Goal: Information Seeking & Learning: Learn about a topic

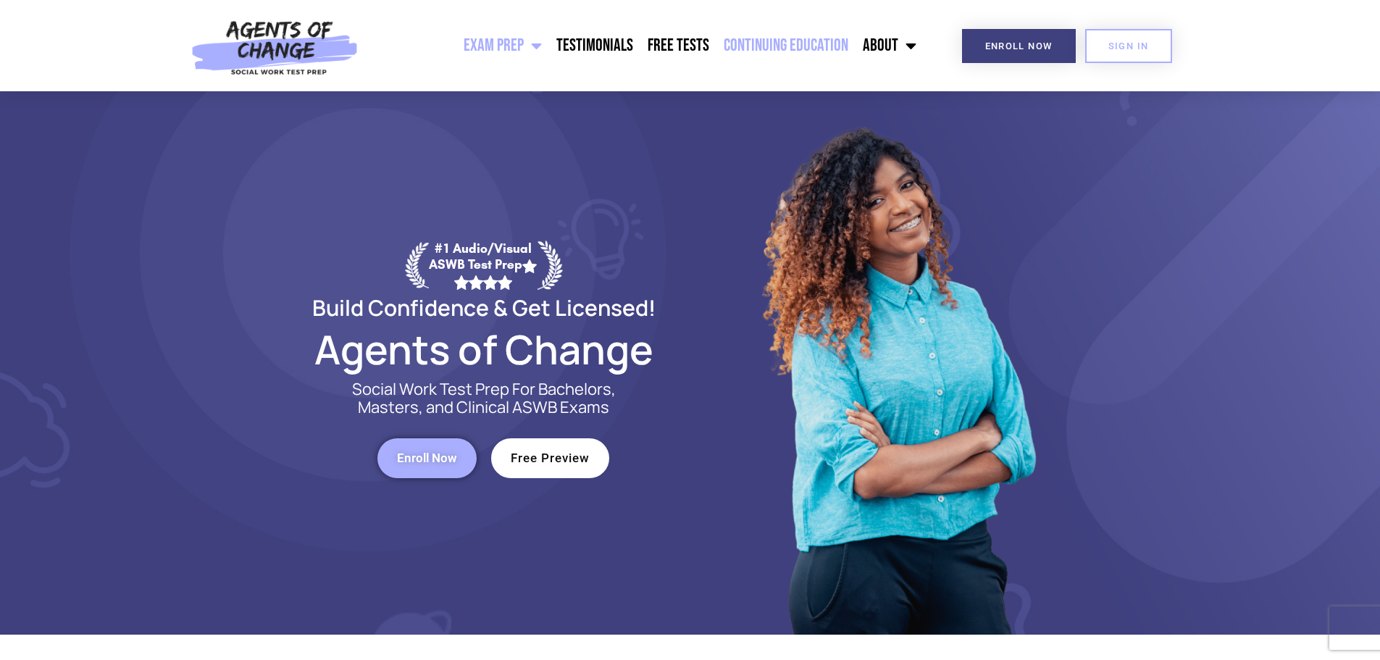
click at [780, 48] on link "Continuing Education" at bounding box center [786, 46] width 139 height 36
click at [801, 42] on link "Continuing Education" at bounding box center [786, 46] width 139 height 36
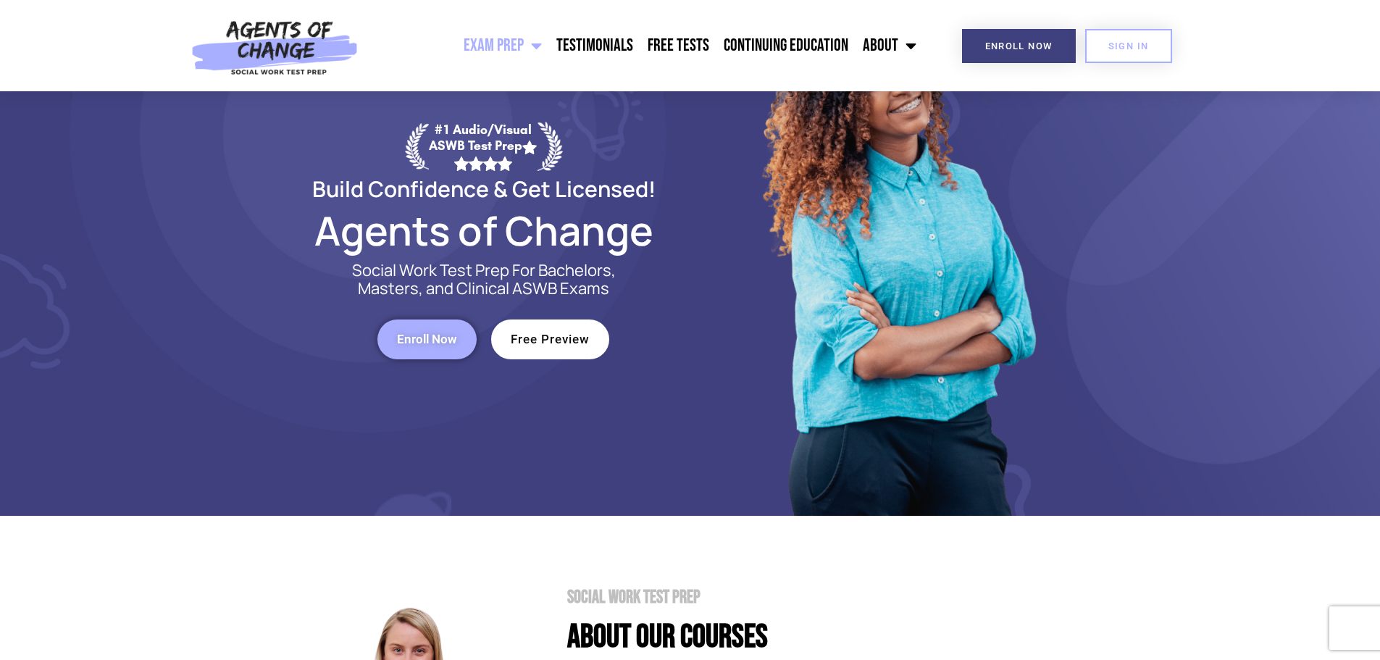
scroll to position [145, 0]
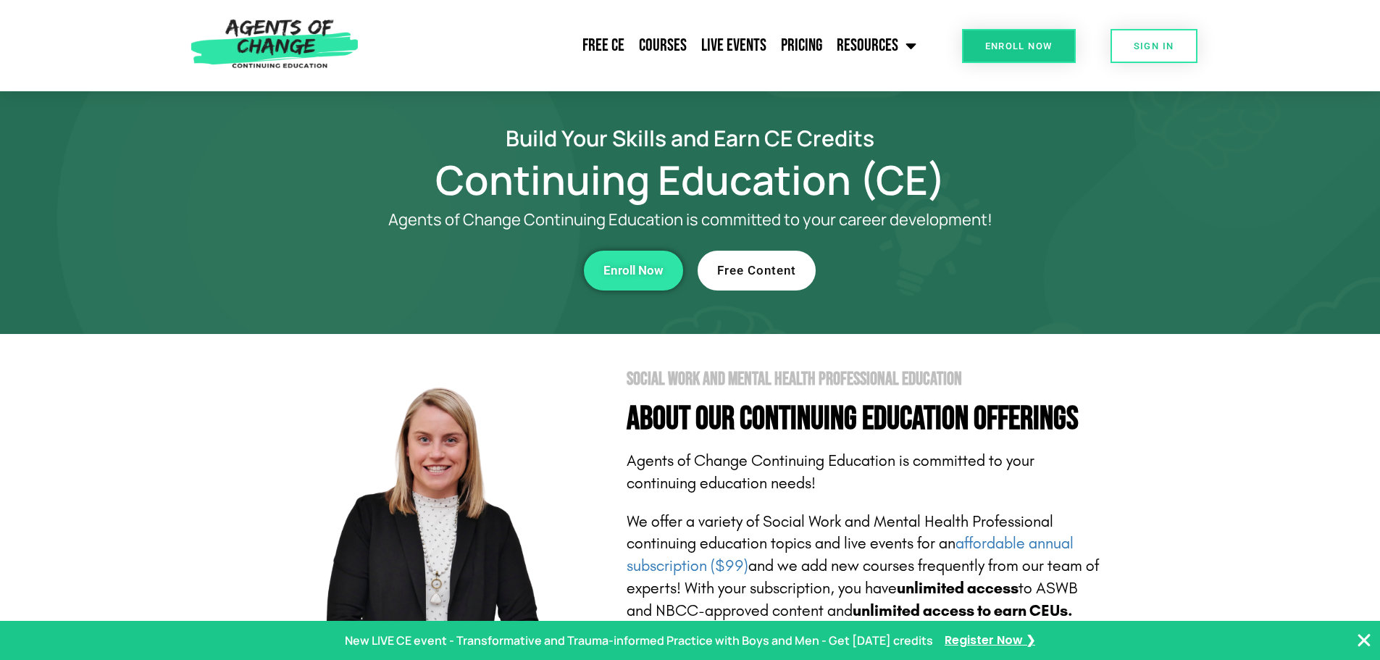
click at [646, 278] on link "Enroll Now" at bounding box center [633, 271] width 99 height 40
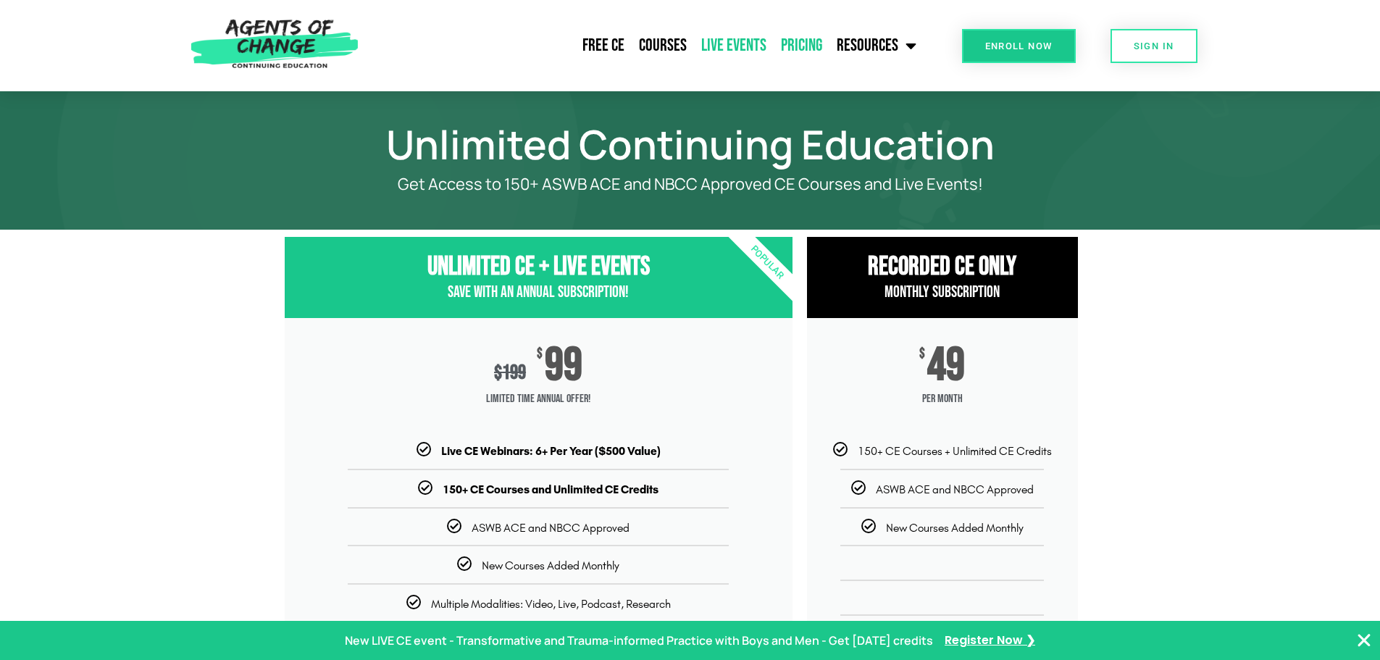
click at [724, 41] on link "Live Events" at bounding box center [734, 46] width 80 height 36
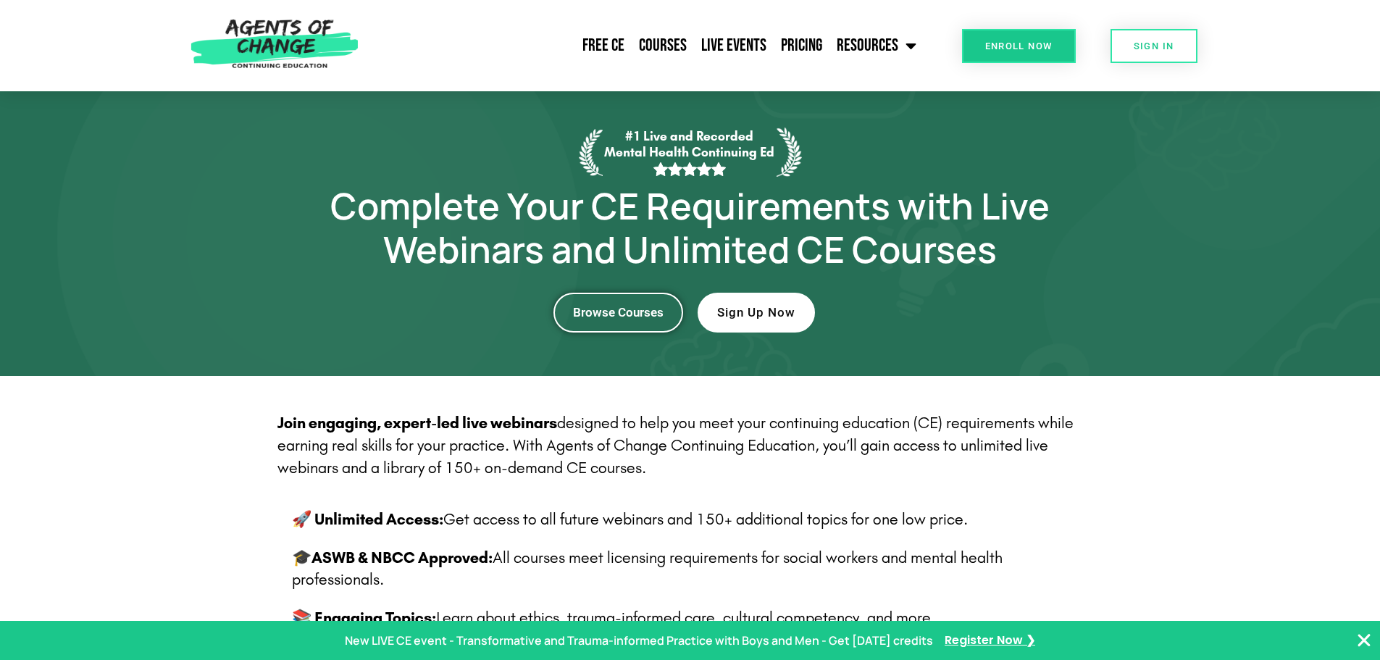
click at [646, 316] on span "Browse Courses" at bounding box center [618, 312] width 91 height 12
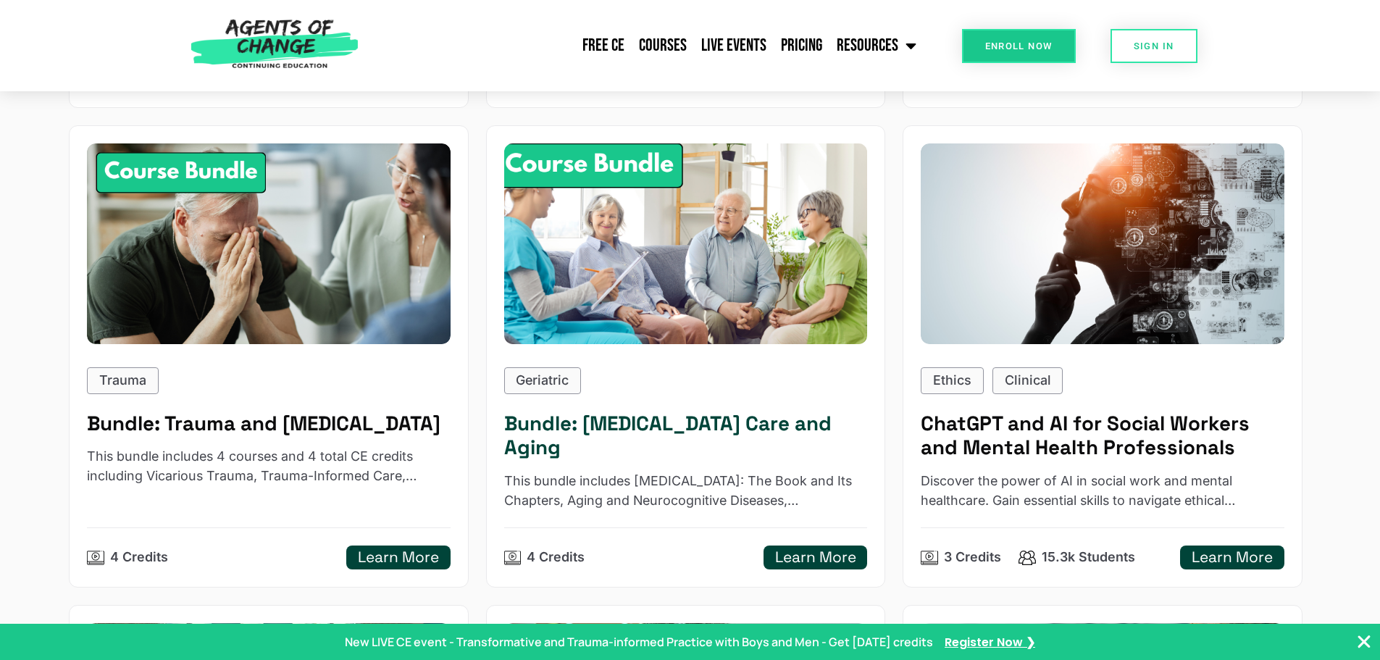
scroll to position [1666, 0]
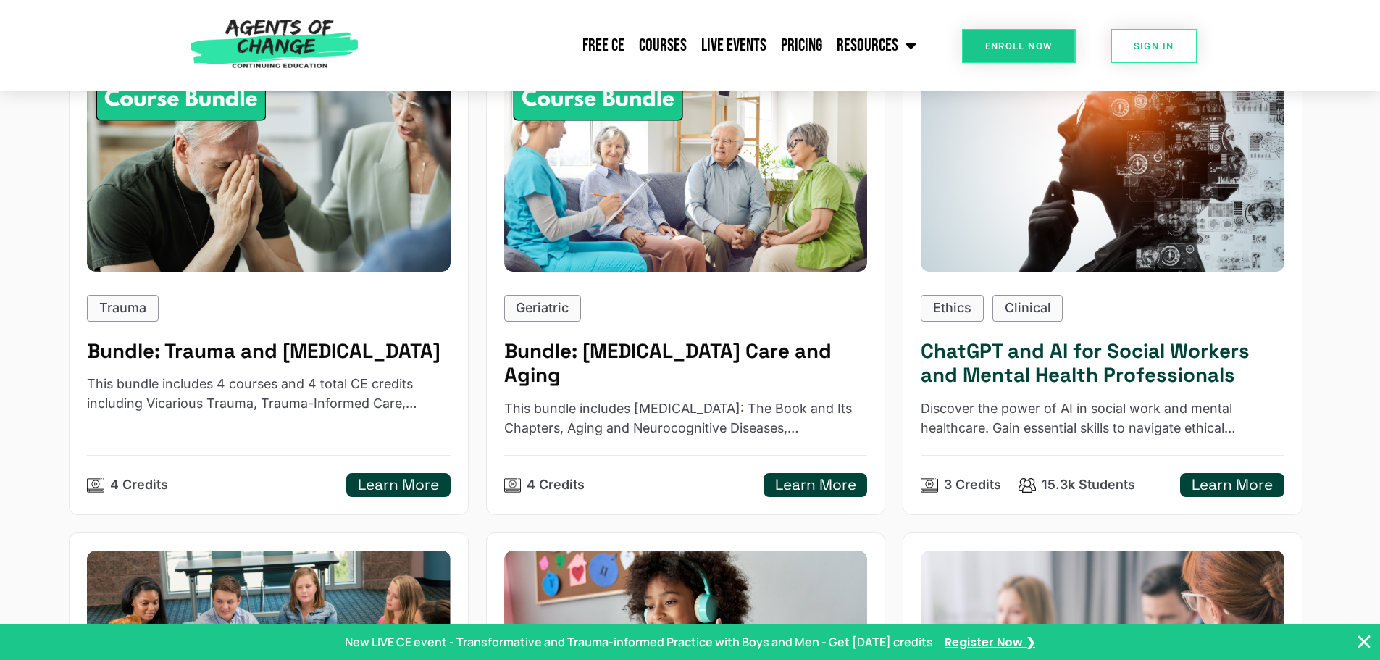
click at [1234, 483] on h5 "Learn More" at bounding box center [1232, 485] width 81 height 18
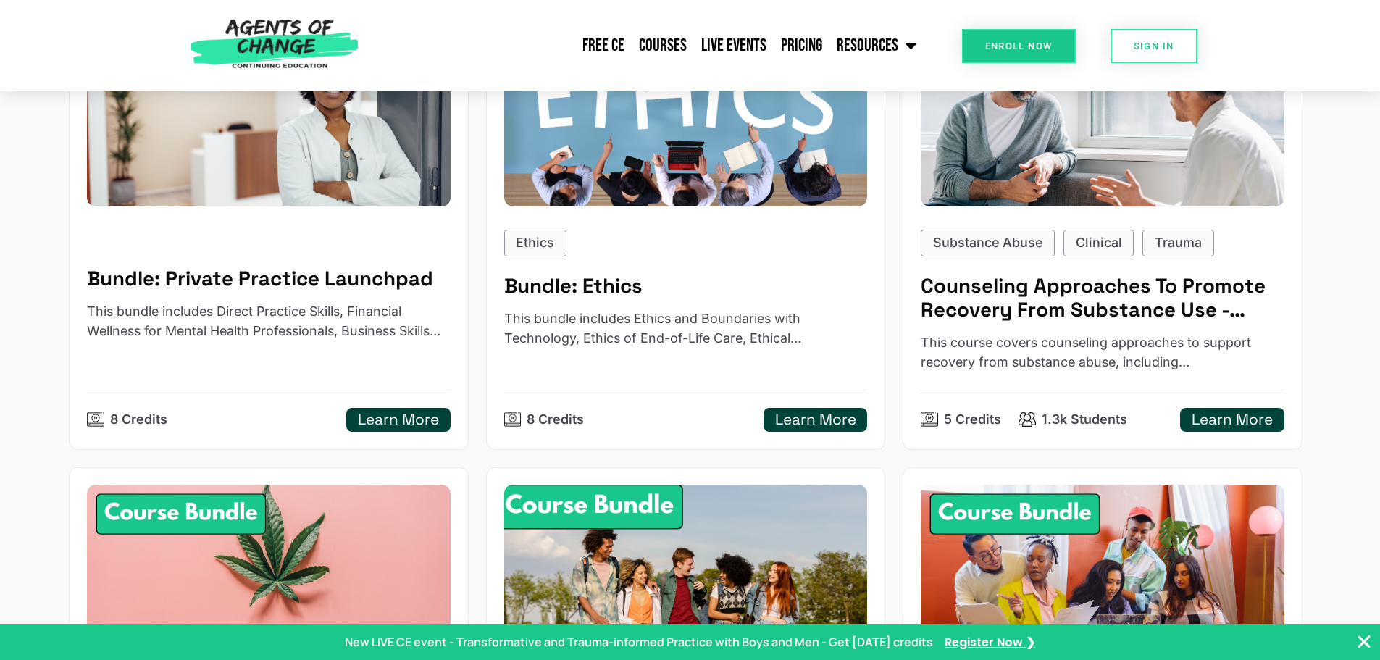
scroll to position [580, 0]
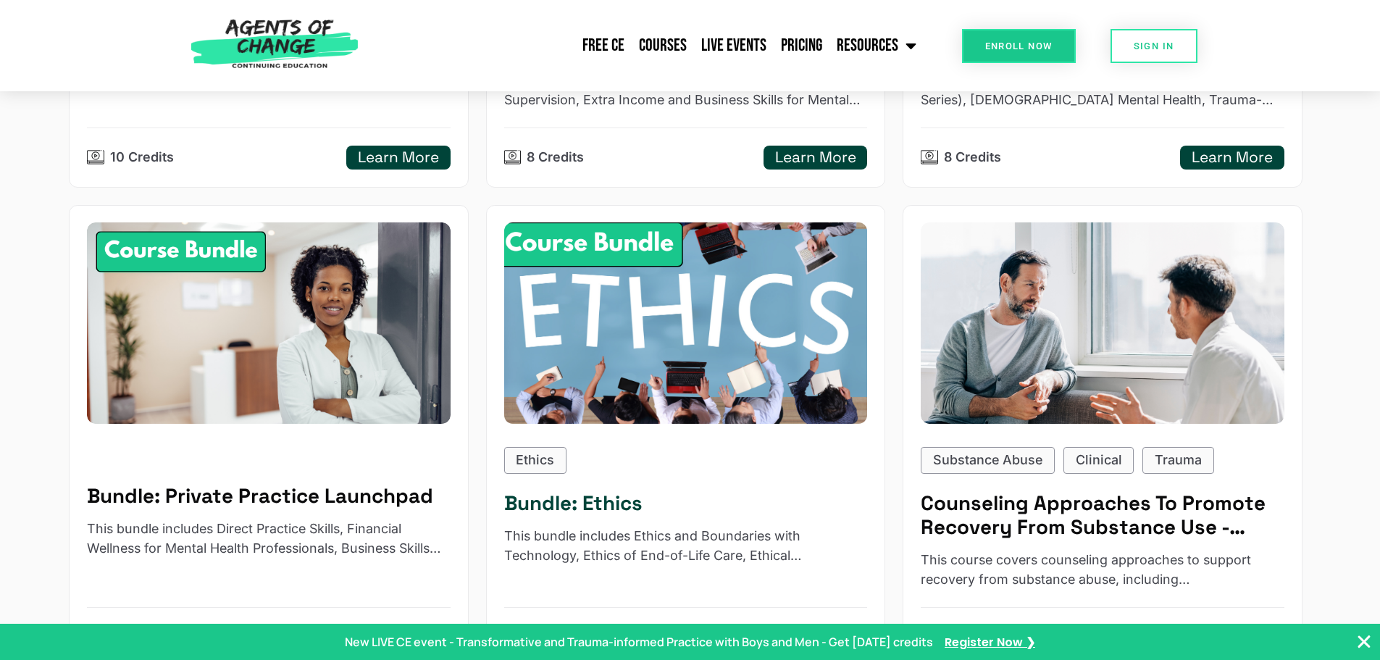
click at [744, 355] on img at bounding box center [685, 323] width 400 height 221
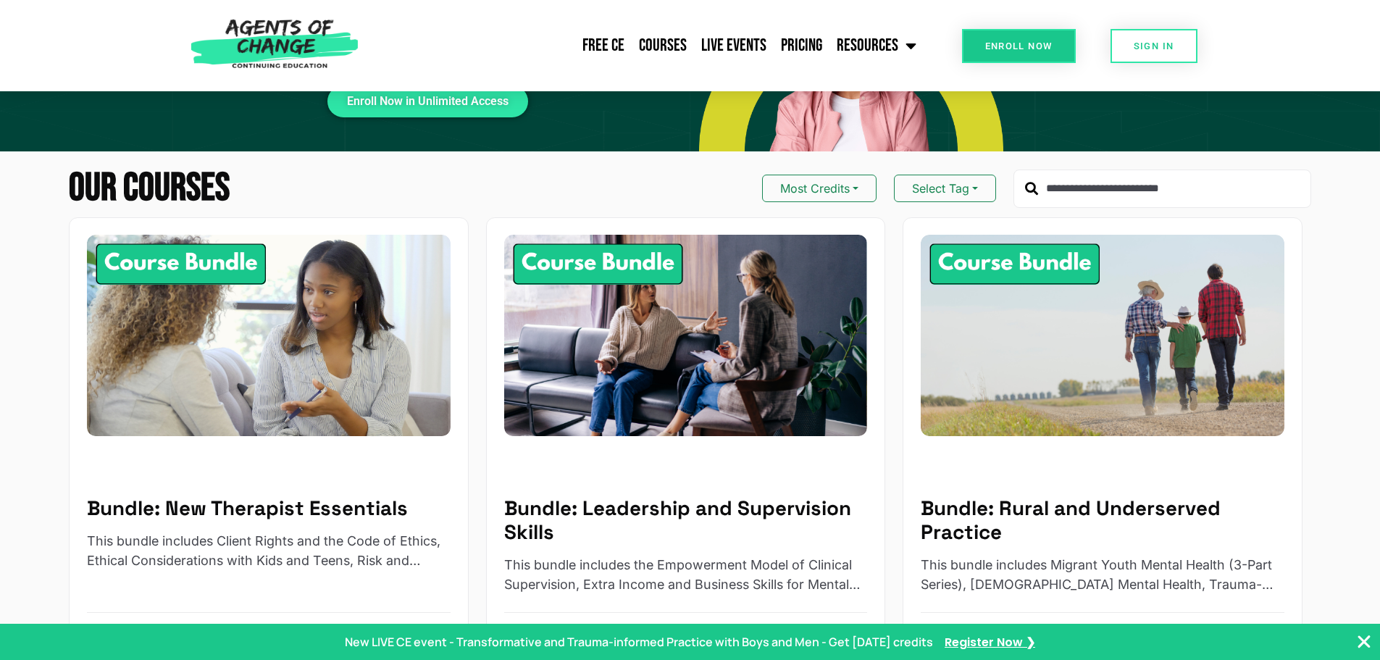
scroll to position [0, 0]
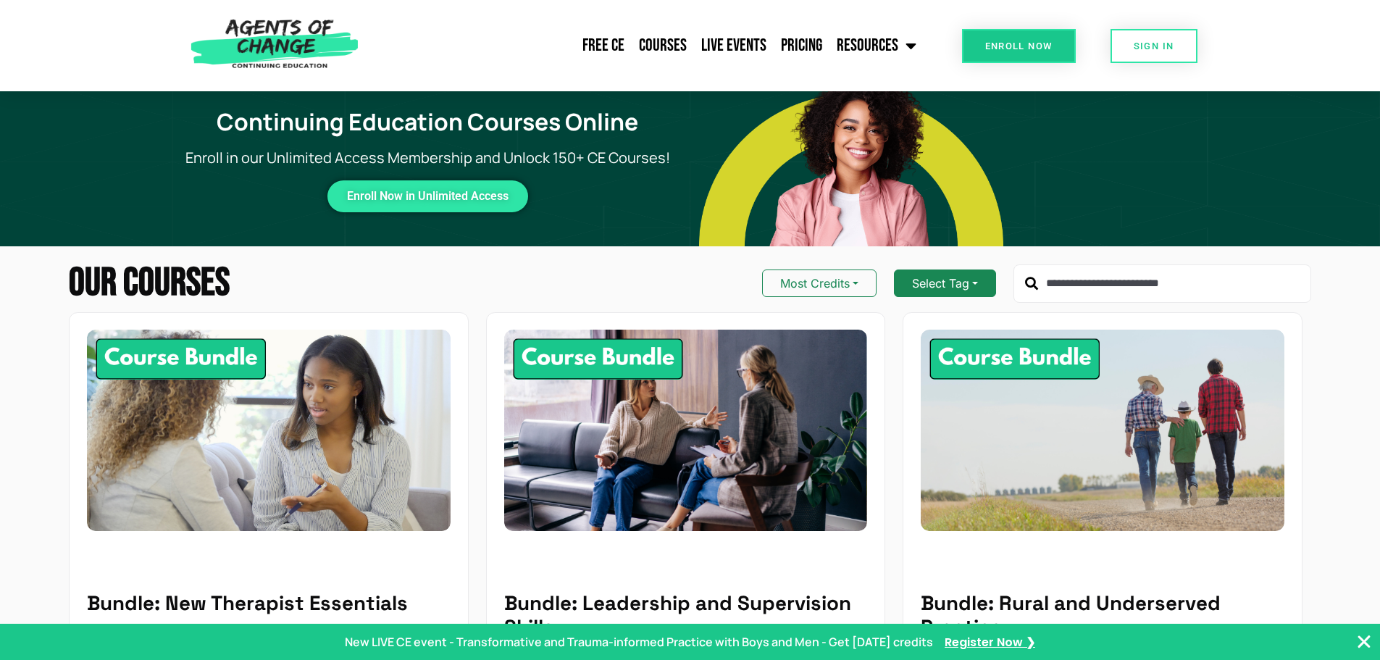
click at [935, 287] on button "Select Tag" at bounding box center [945, 284] width 102 height 28
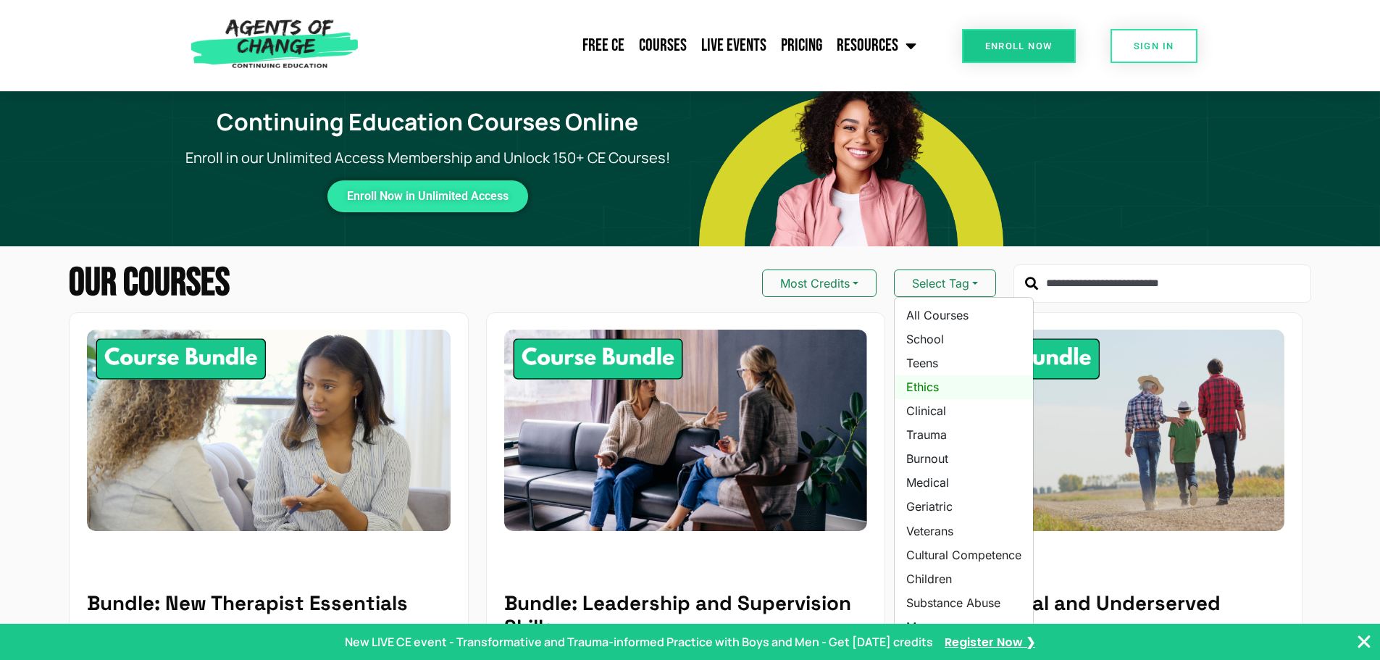
click at [927, 388] on link "Ethics" at bounding box center [964, 387] width 138 height 24
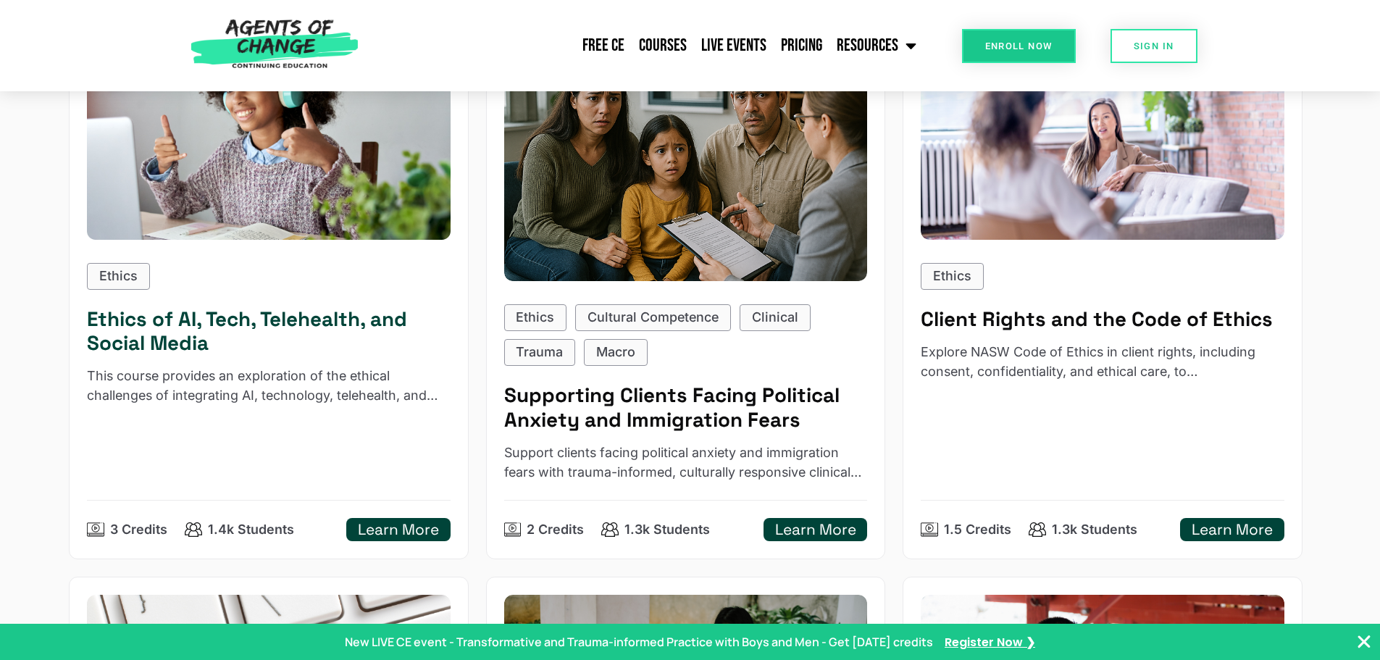
scroll to position [797, 0]
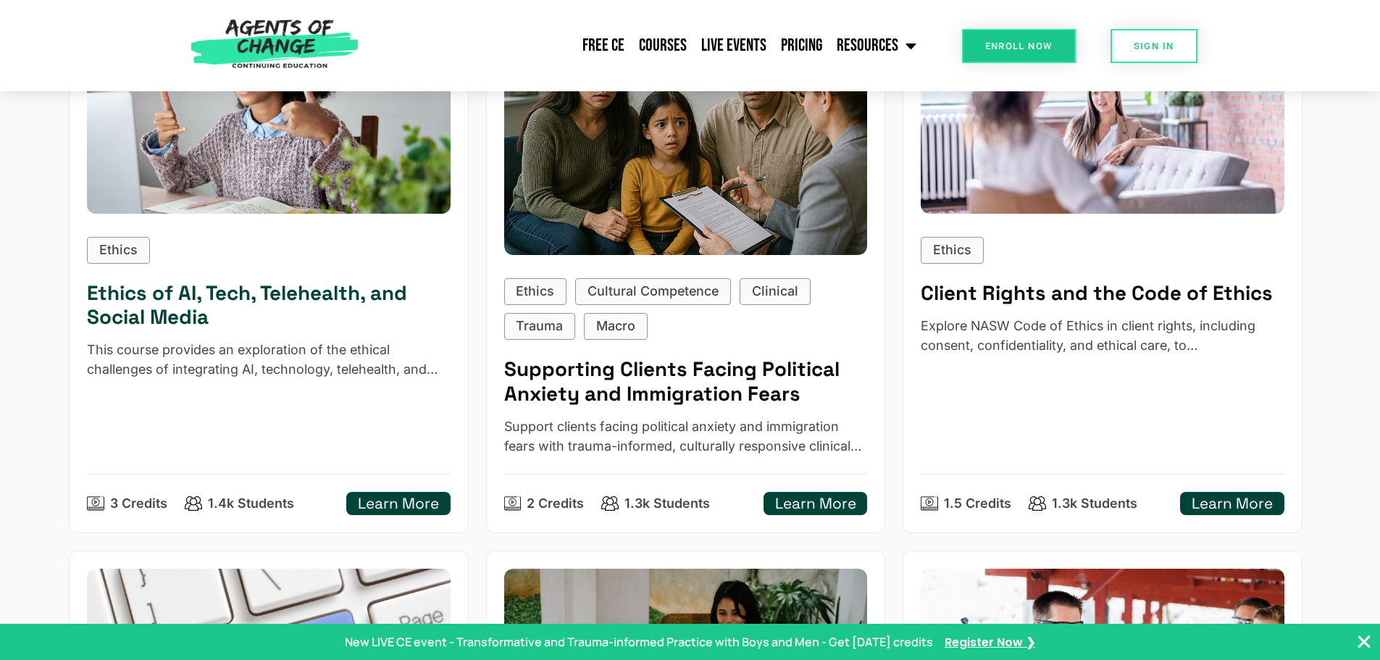
click at [278, 288] on h5 "Ethics of AI, Tech, Telehealth, and Social Media" at bounding box center [269, 305] width 364 height 49
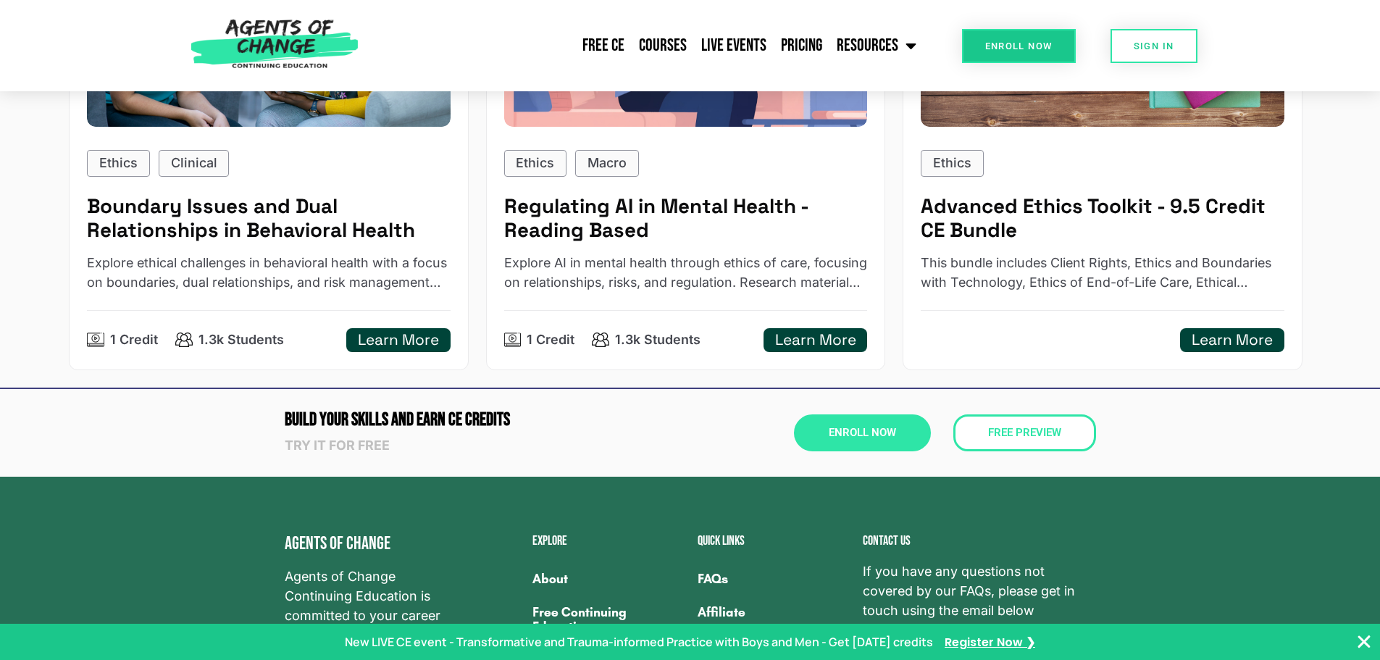
scroll to position [1956, 0]
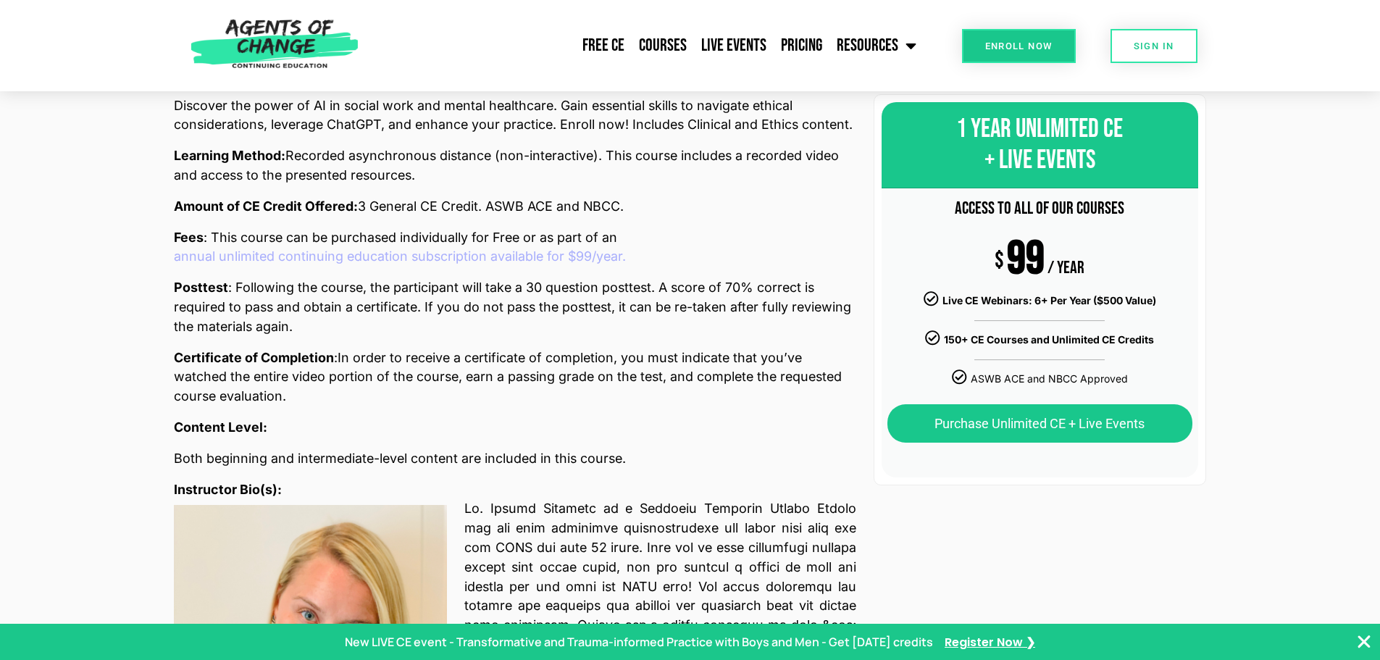
scroll to position [652, 0]
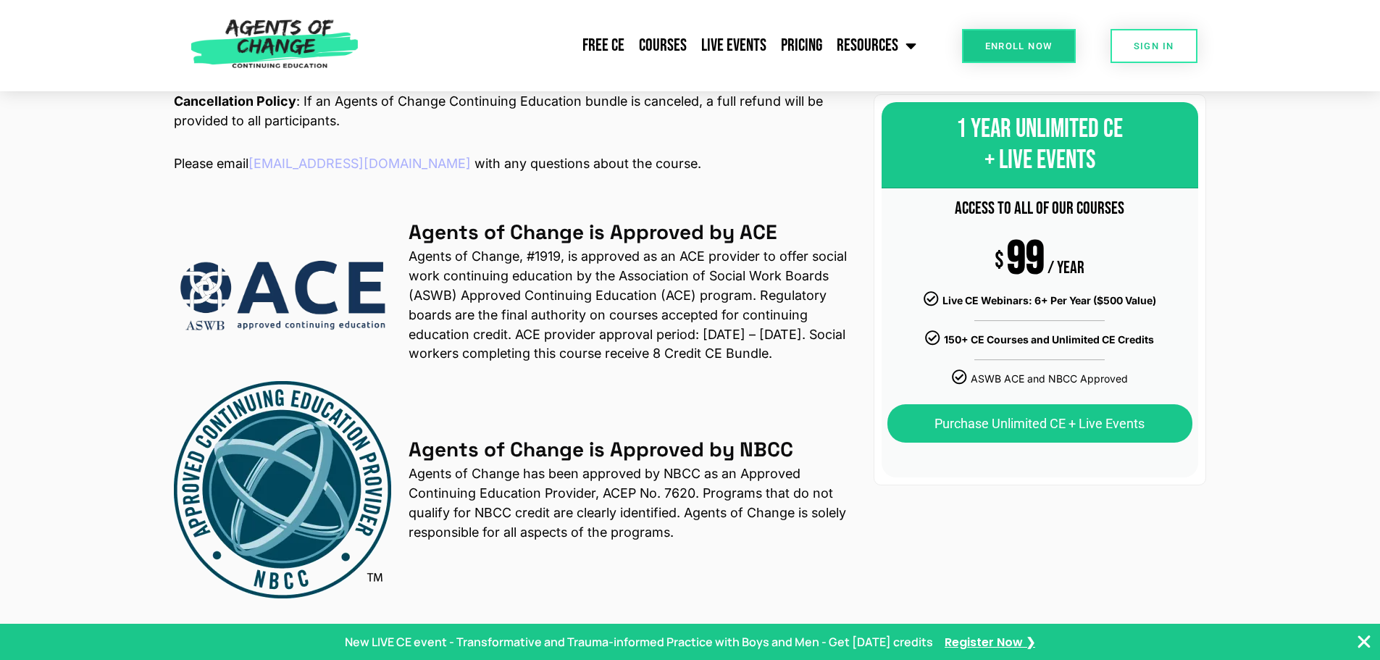
scroll to position [1811, 0]
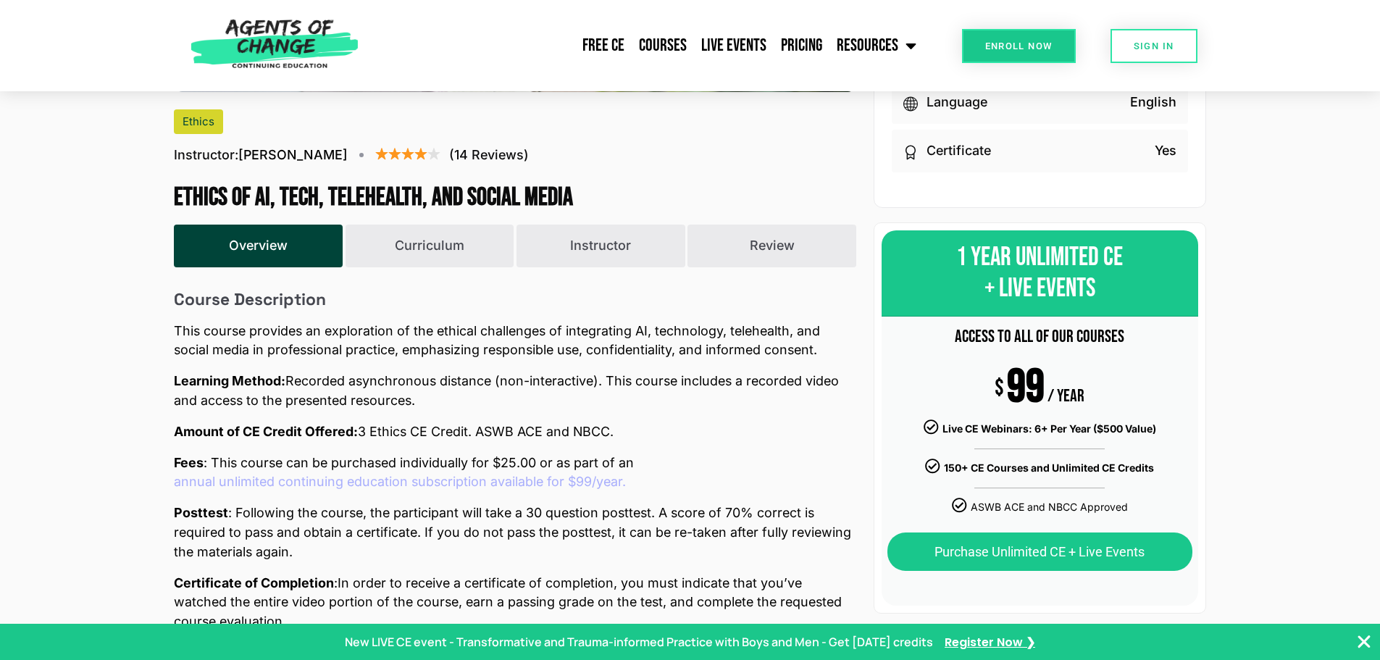
scroll to position [422, 0]
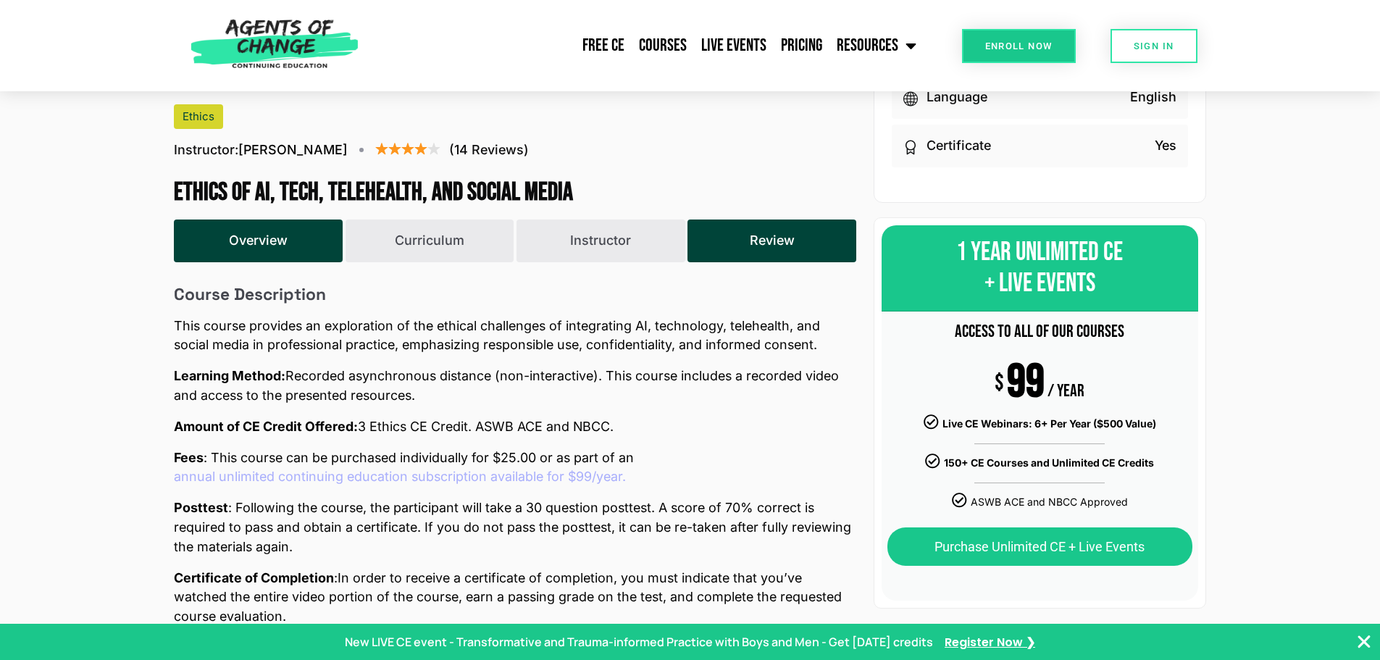
click at [727, 230] on button "Review" at bounding box center [772, 241] width 169 height 43
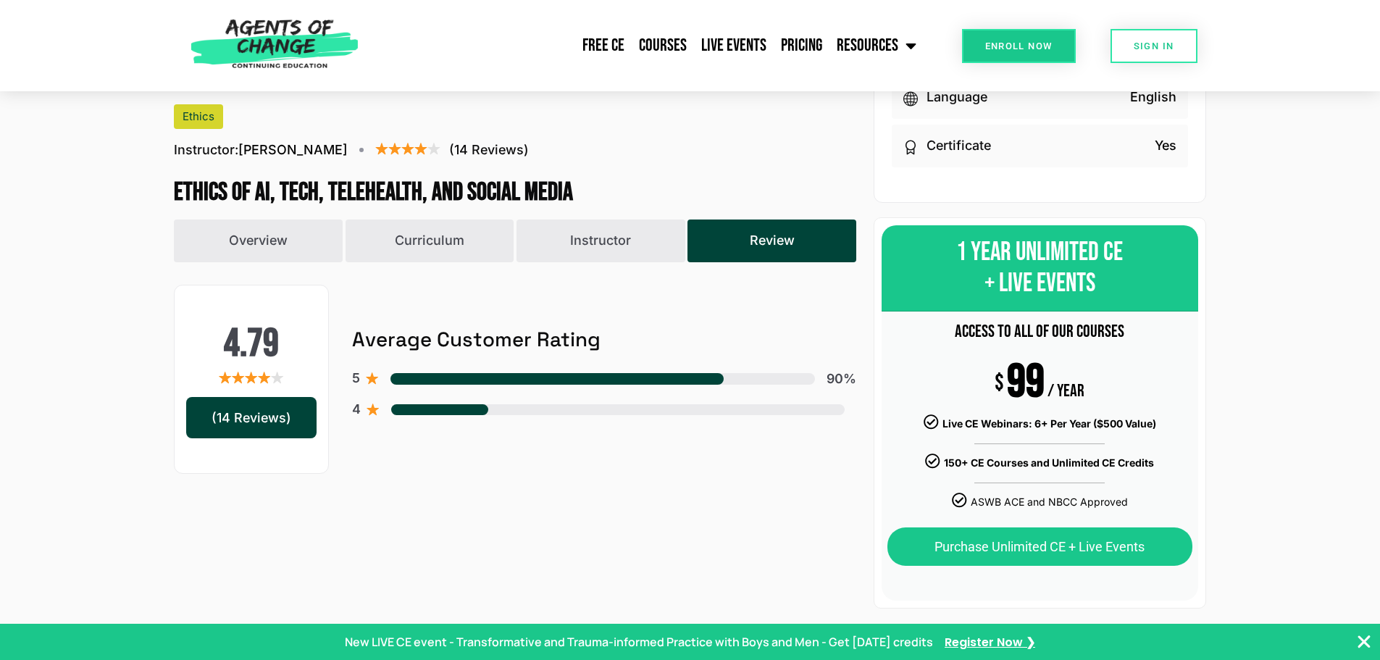
click at [440, 409] on span at bounding box center [439, 410] width 97 height 12
click at [450, 372] on div "5 90%" at bounding box center [604, 379] width 504 height 20
click at [592, 256] on button "Instructor" at bounding box center [601, 241] width 169 height 43
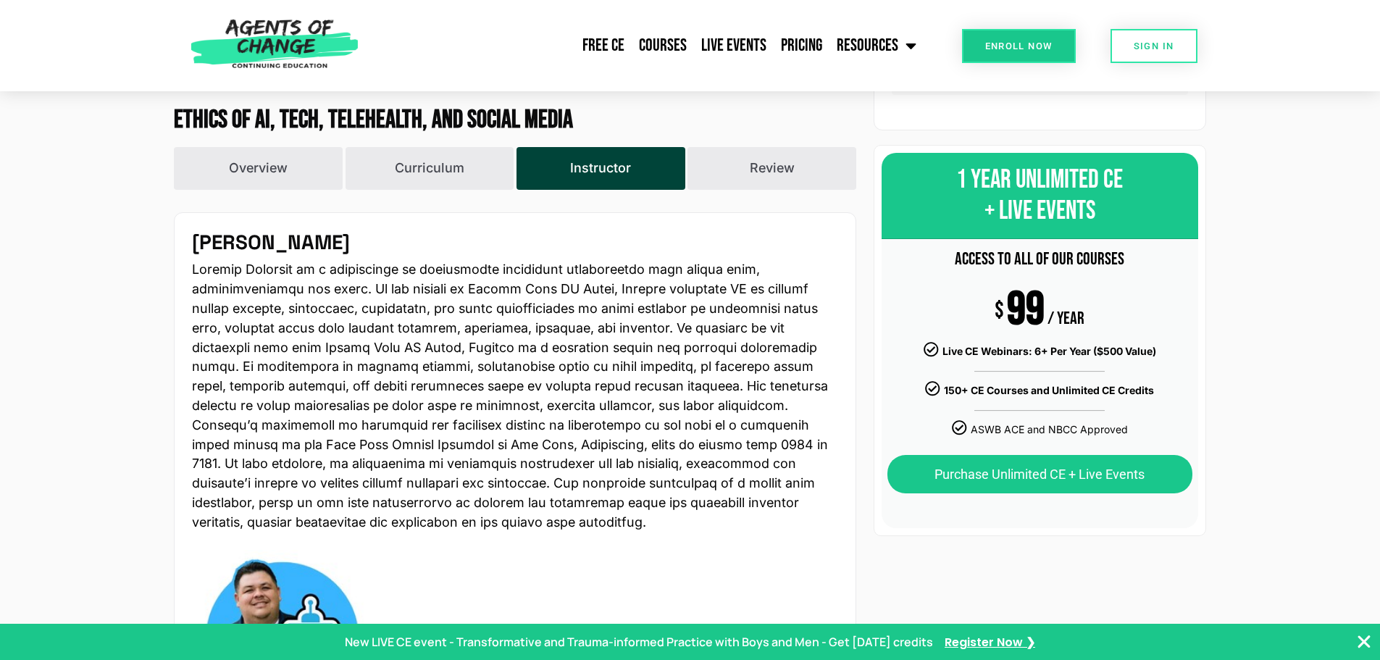
scroll to position [494, 0]
click at [440, 168] on button "Curriculum" at bounding box center [430, 168] width 169 height 43
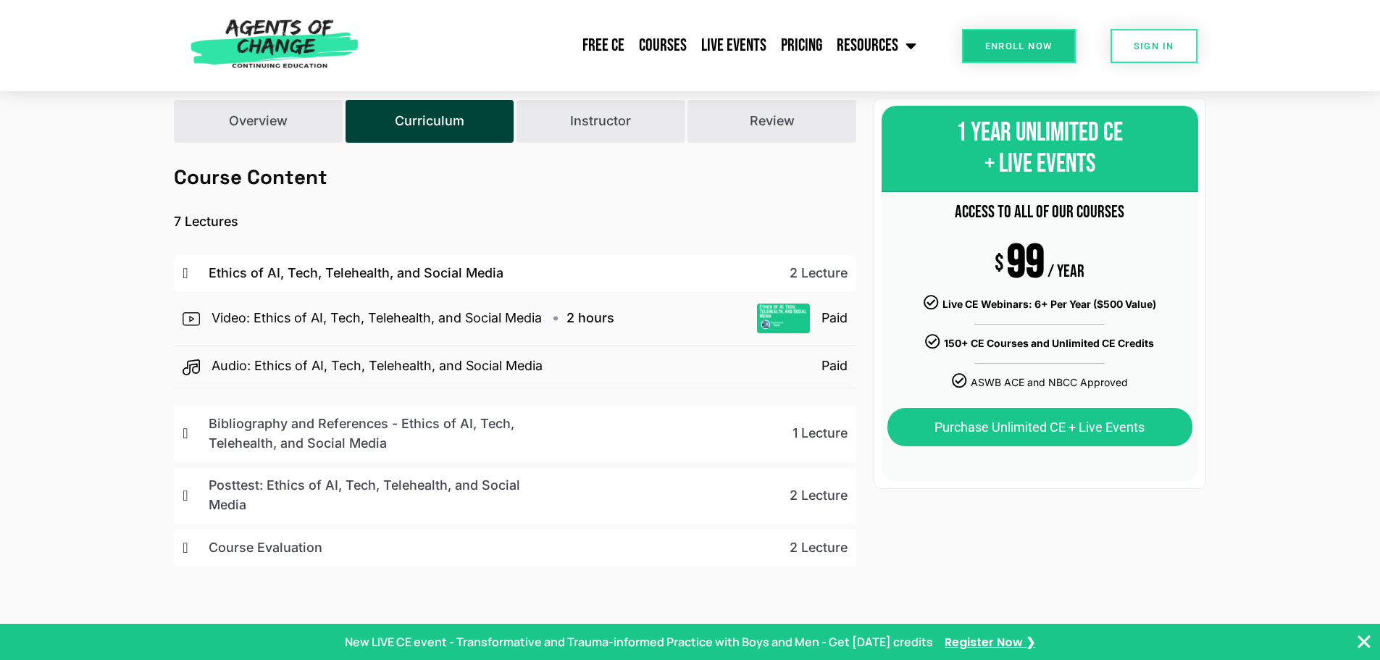
scroll to position [567, 0]
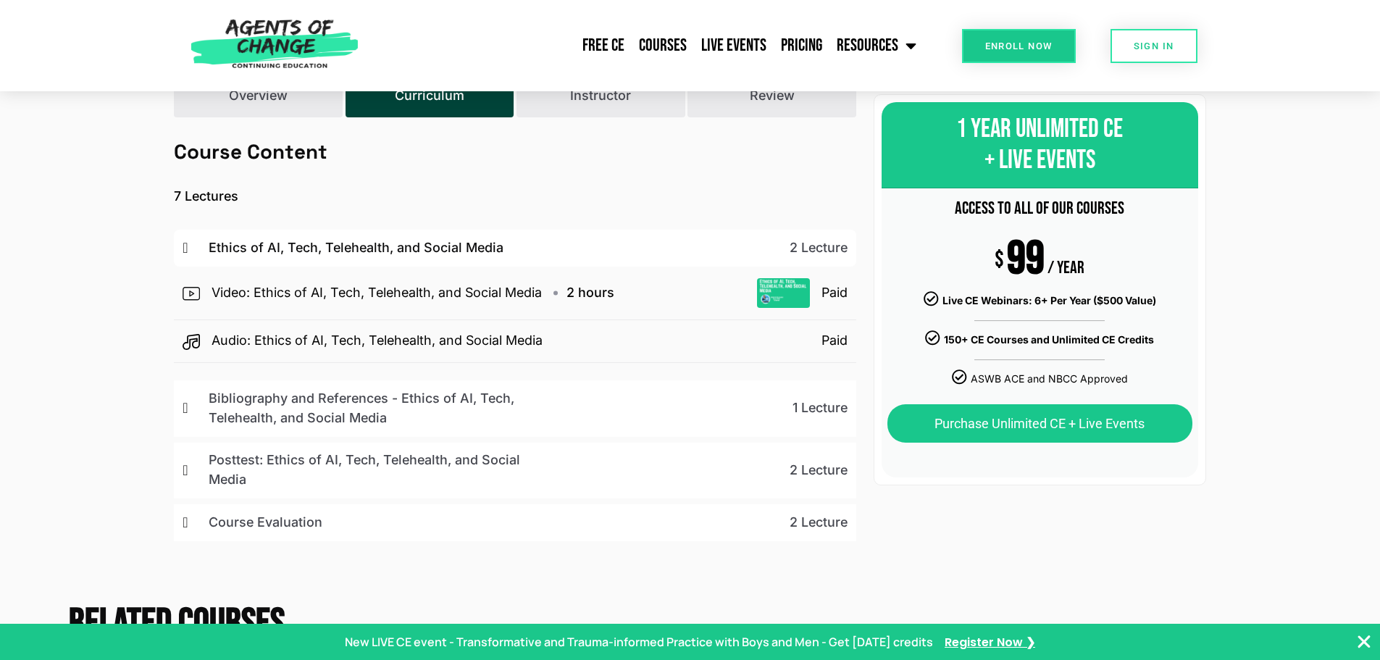
click at [827, 467] on p "2 Lecture" at bounding box center [687, 471] width 319 height 20
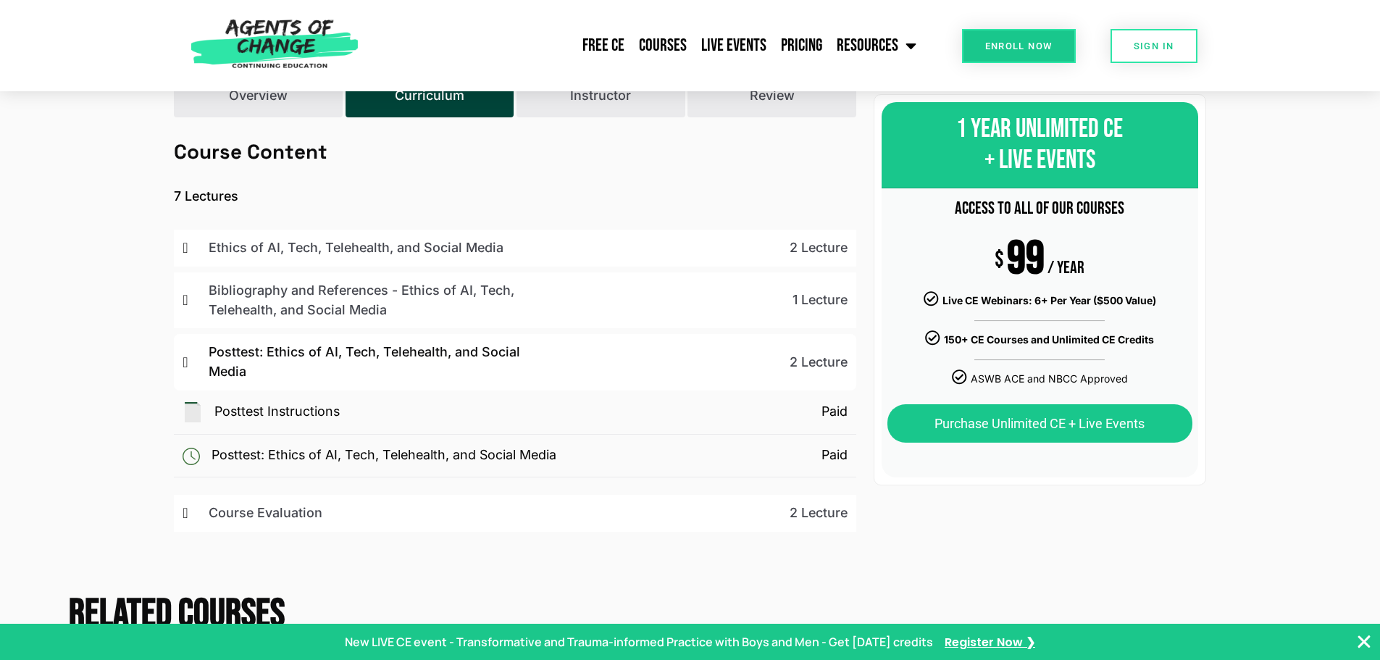
click at [787, 296] on p "1 Lecture" at bounding box center [687, 301] width 319 height 20
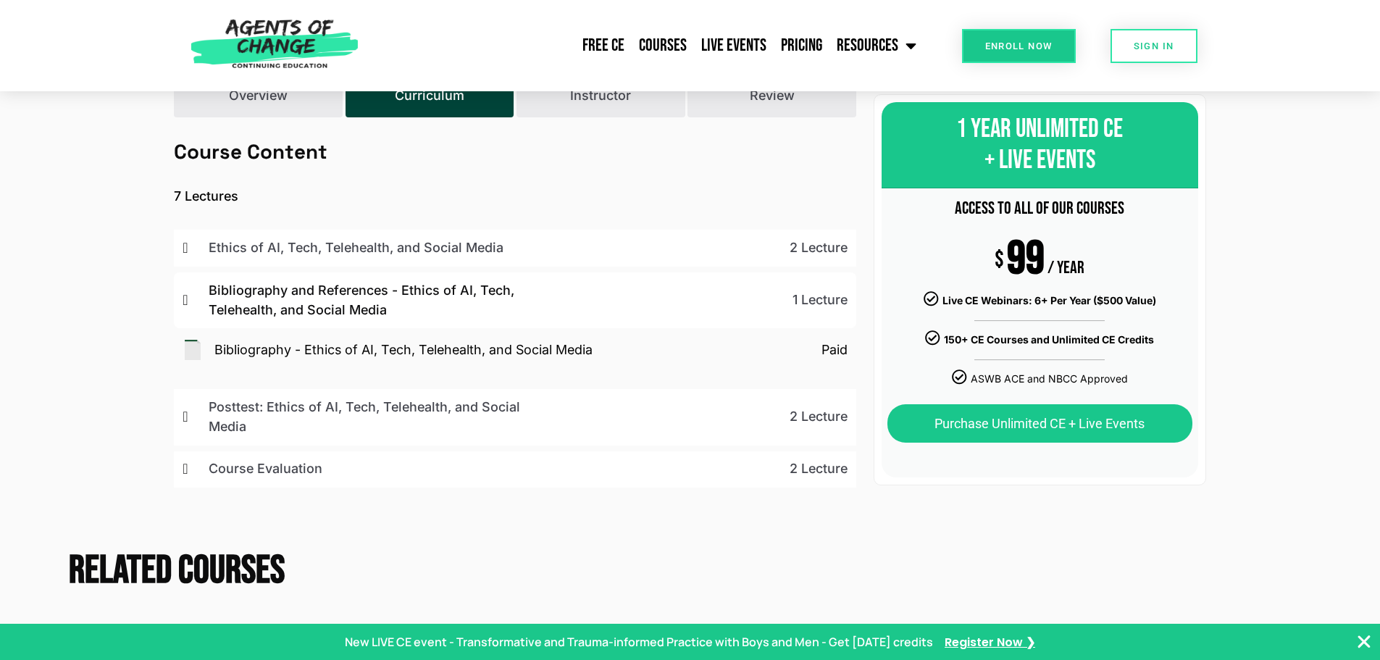
click at [803, 254] on p "2 Lecture" at bounding box center [687, 248] width 319 height 20
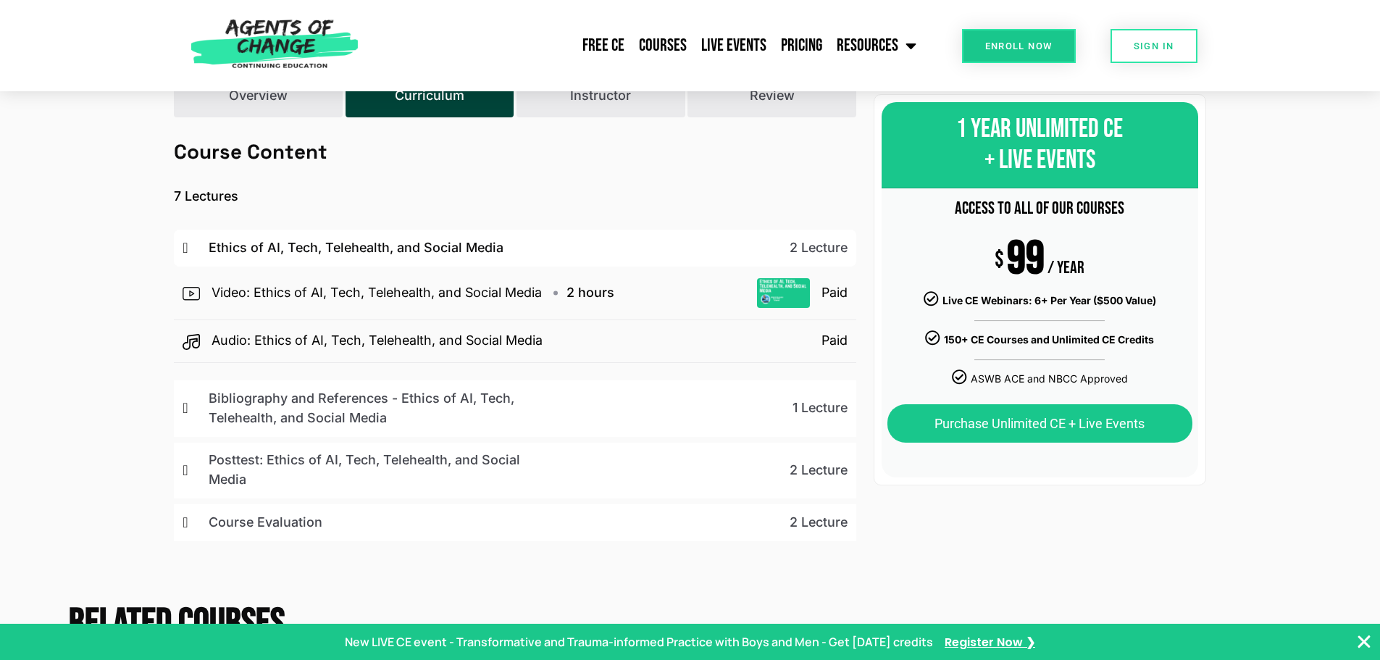
click at [828, 525] on p "2 Lecture" at bounding box center [687, 523] width 319 height 20
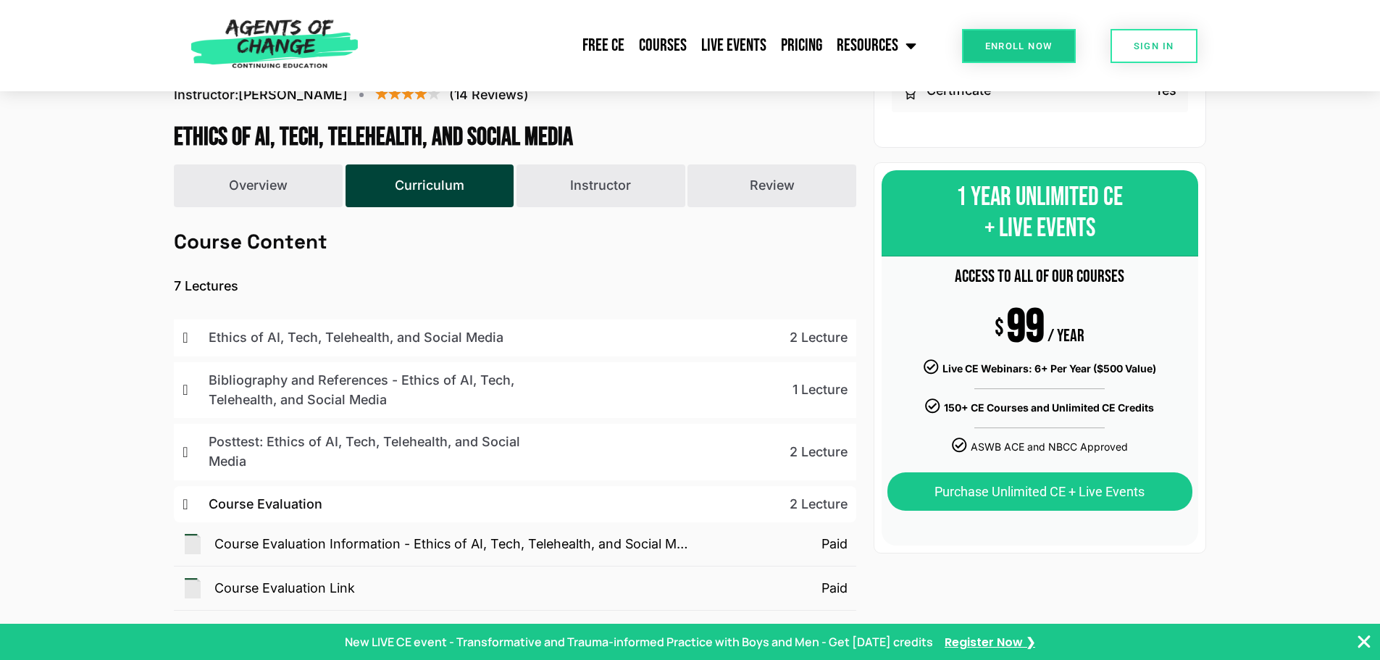
scroll to position [494, 0]
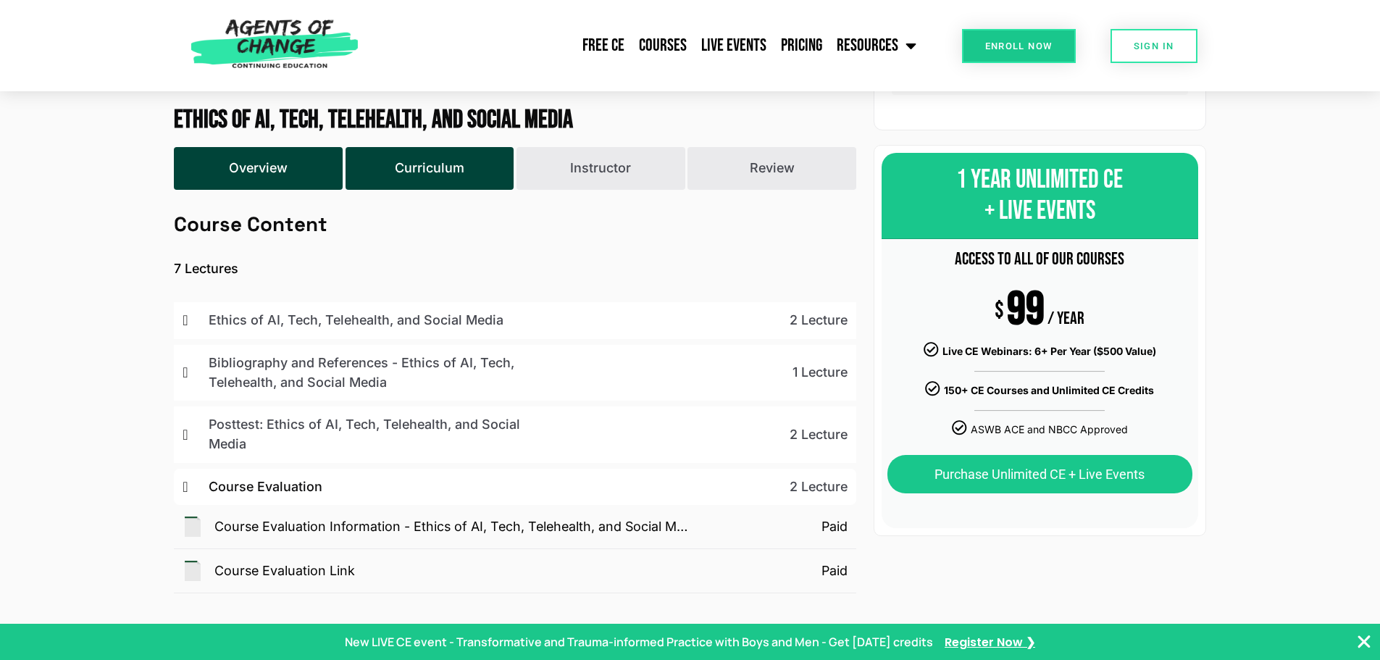
click at [250, 165] on button "Overview" at bounding box center [258, 168] width 169 height 43
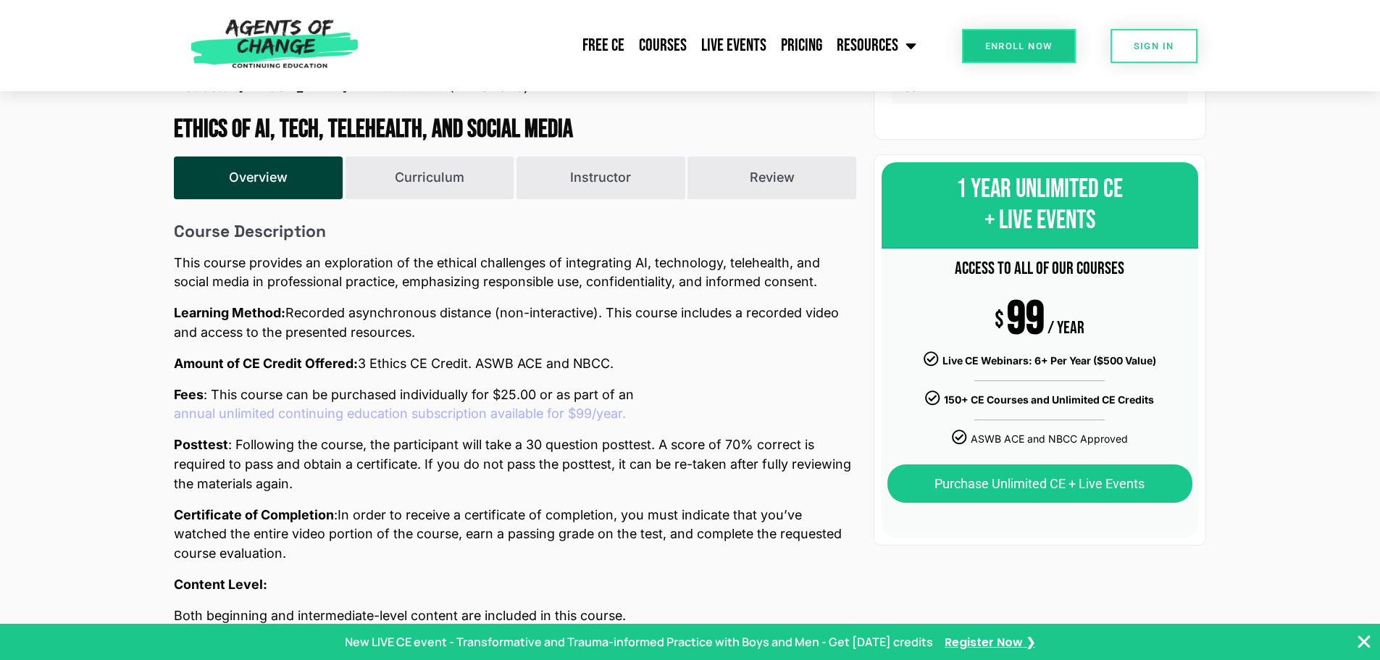
scroll to position [507, 0]
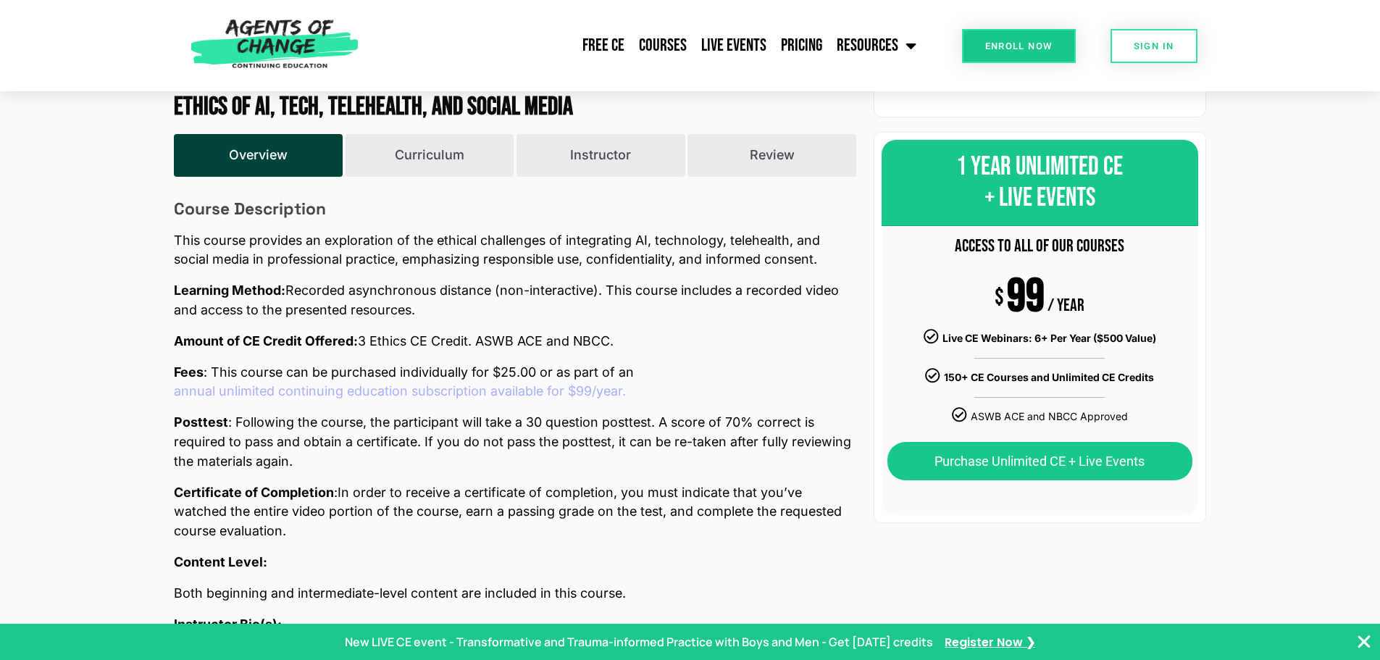
scroll to position [567, 0]
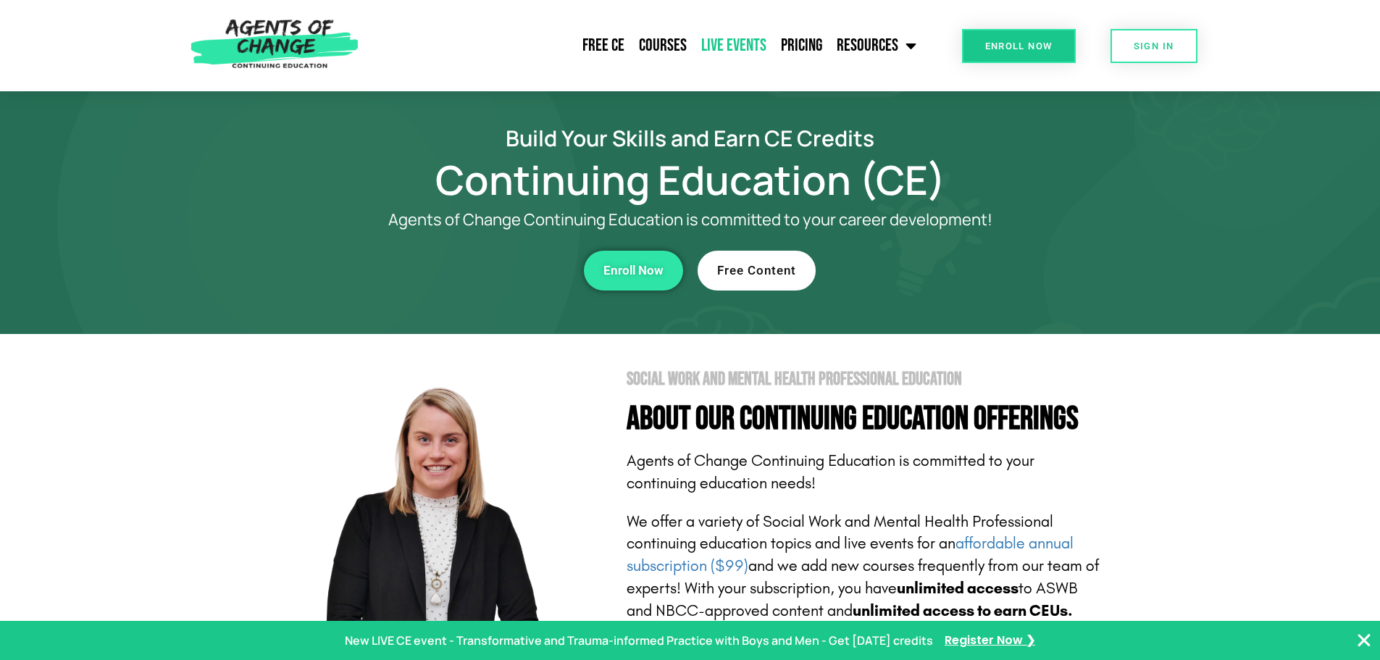
click at [717, 43] on link "Live Events" at bounding box center [734, 46] width 80 height 36
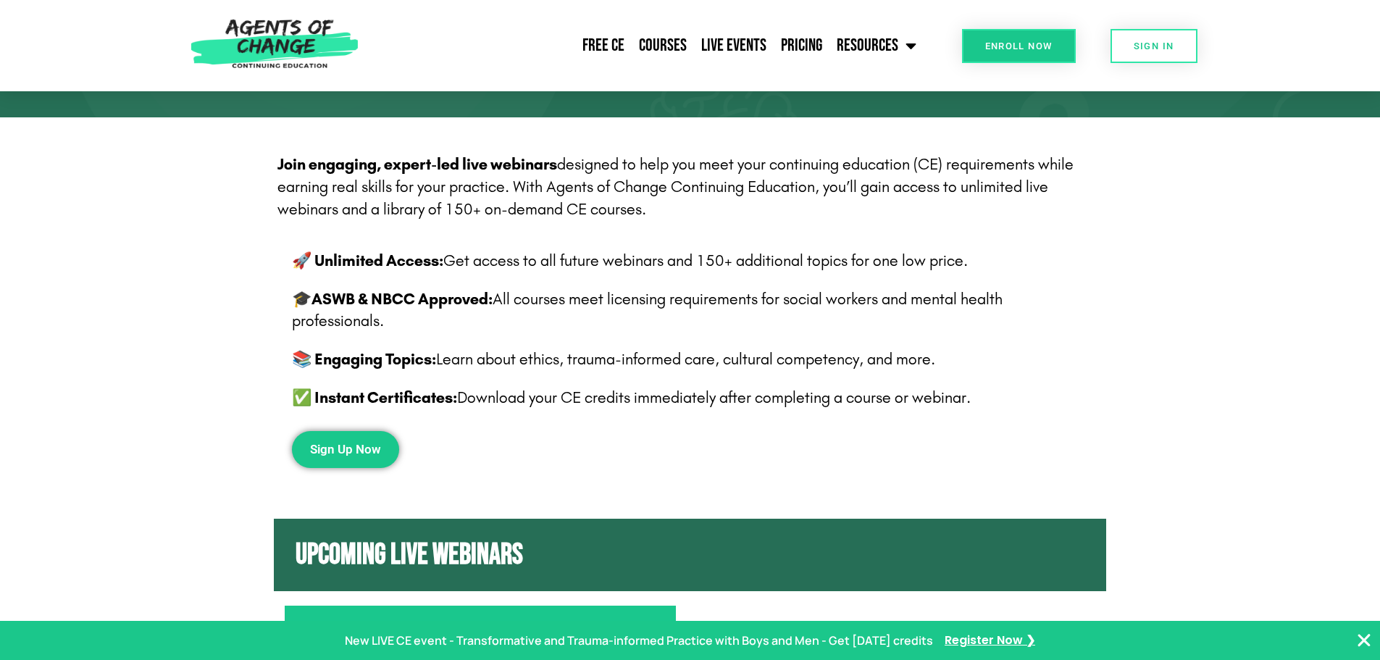
scroll to position [268, 0]
